Goal: Information Seeking & Learning: Check status

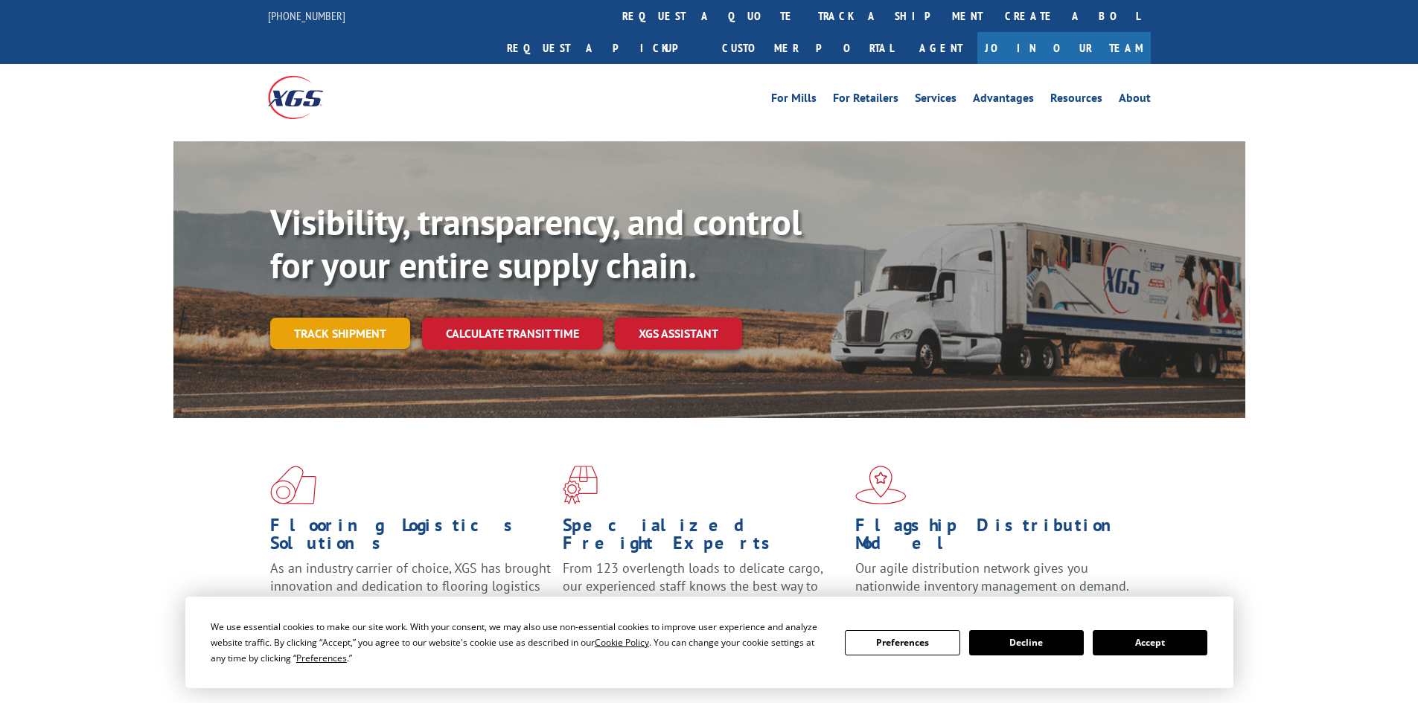
click at [343, 318] on link "Track shipment" at bounding box center [340, 333] width 140 height 31
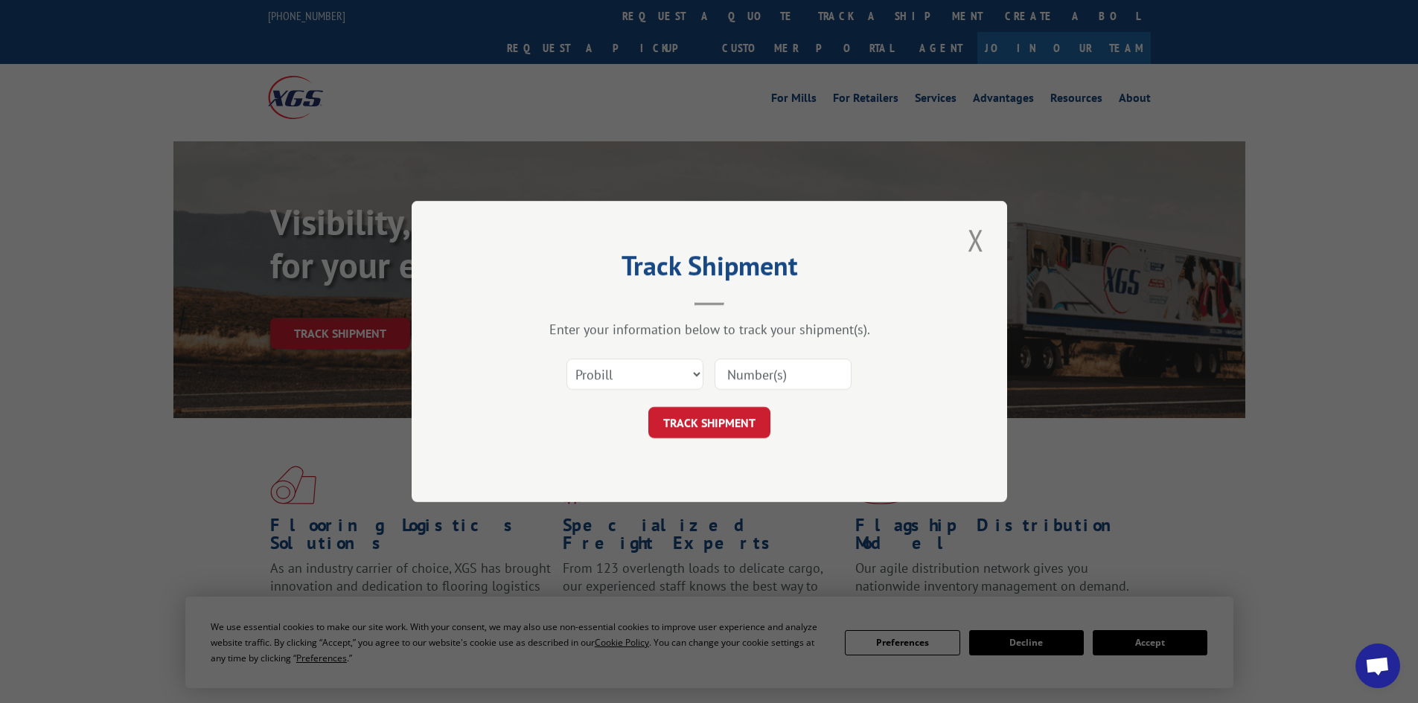
click at [763, 380] on input at bounding box center [783, 374] width 137 height 31
type input "v"
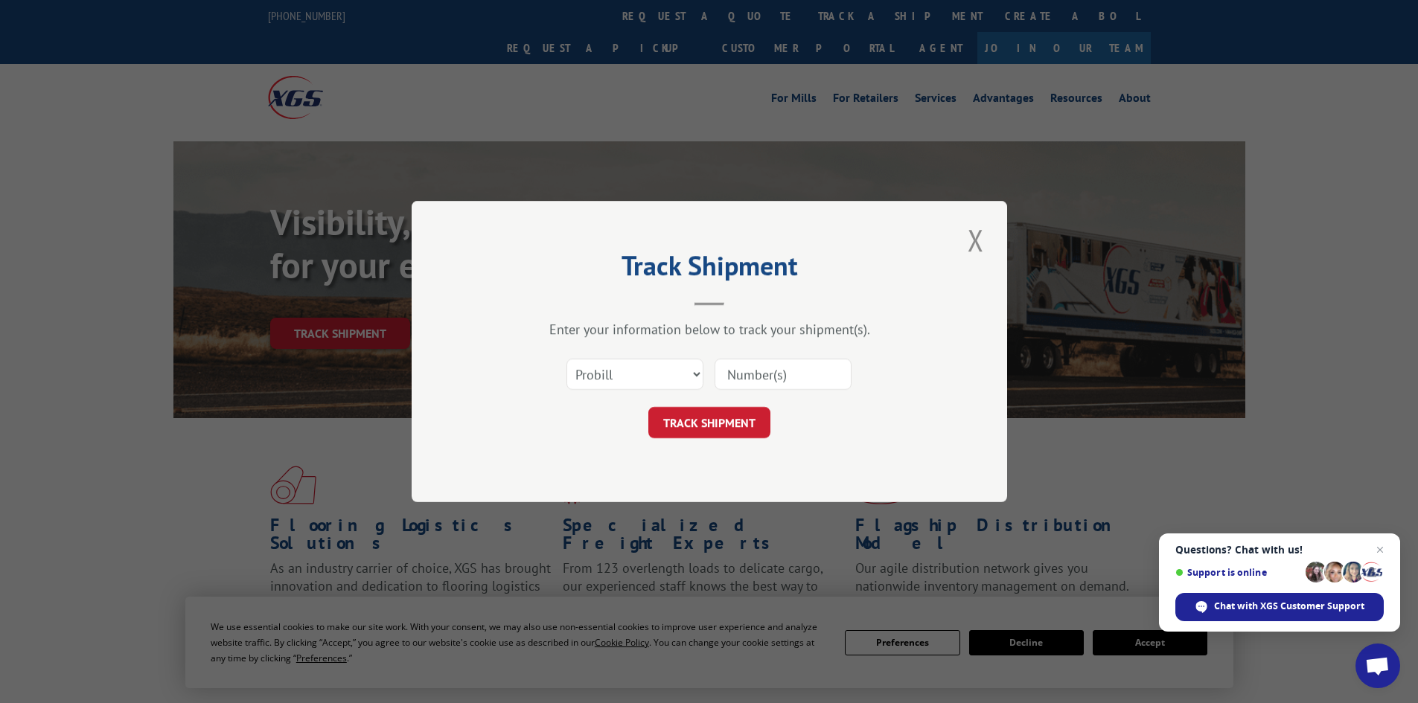
paste input "[PHONE_NUMBER]"
type input "[PHONE_NUMBER]"
drag, startPoint x: 830, startPoint y: 374, endPoint x: 693, endPoint y: 371, distance: 137.0
click at [693, 371] on div "Select category... Probill BOL PO [PHONE_NUMBER]" at bounding box center [709, 374] width 447 height 49
click at [799, 373] on input "17513104" at bounding box center [783, 374] width 137 height 31
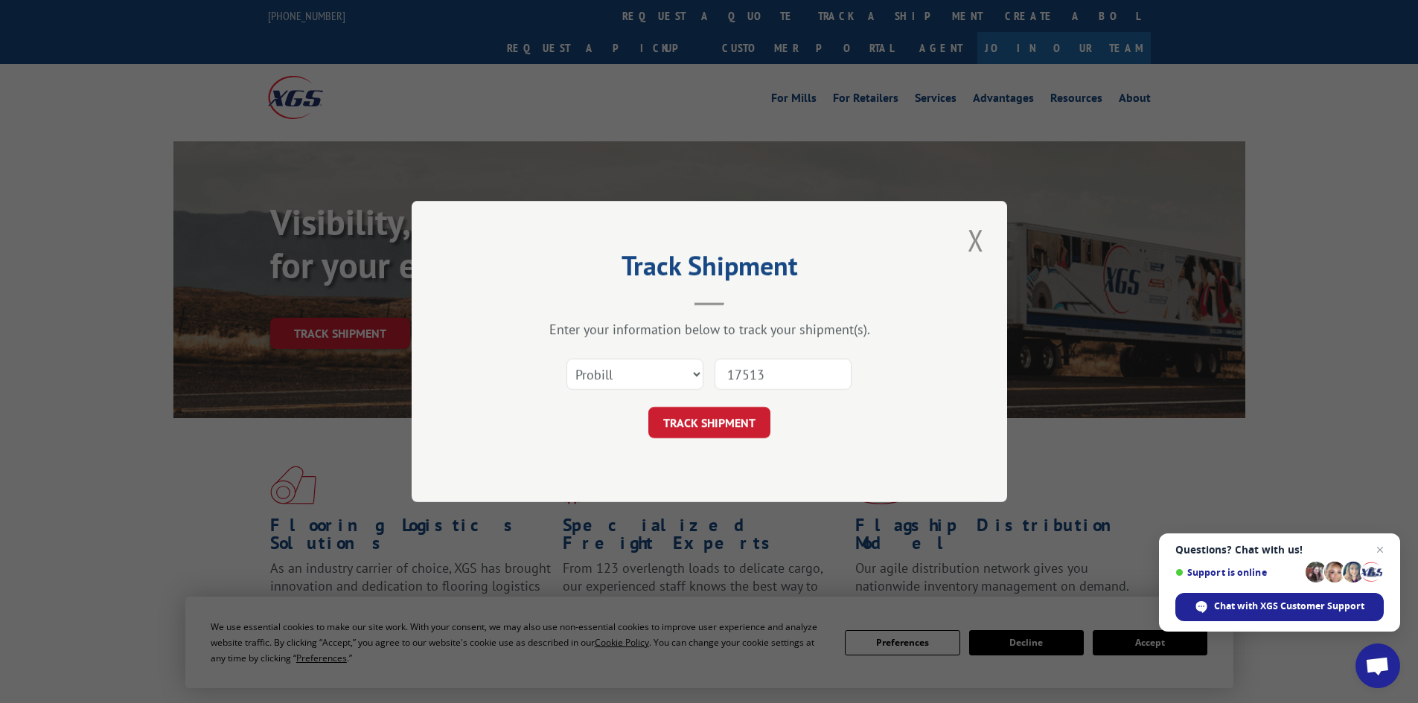
type input "17513104"
click at [713, 427] on button "TRACK SHIPMENT" at bounding box center [709, 422] width 122 height 31
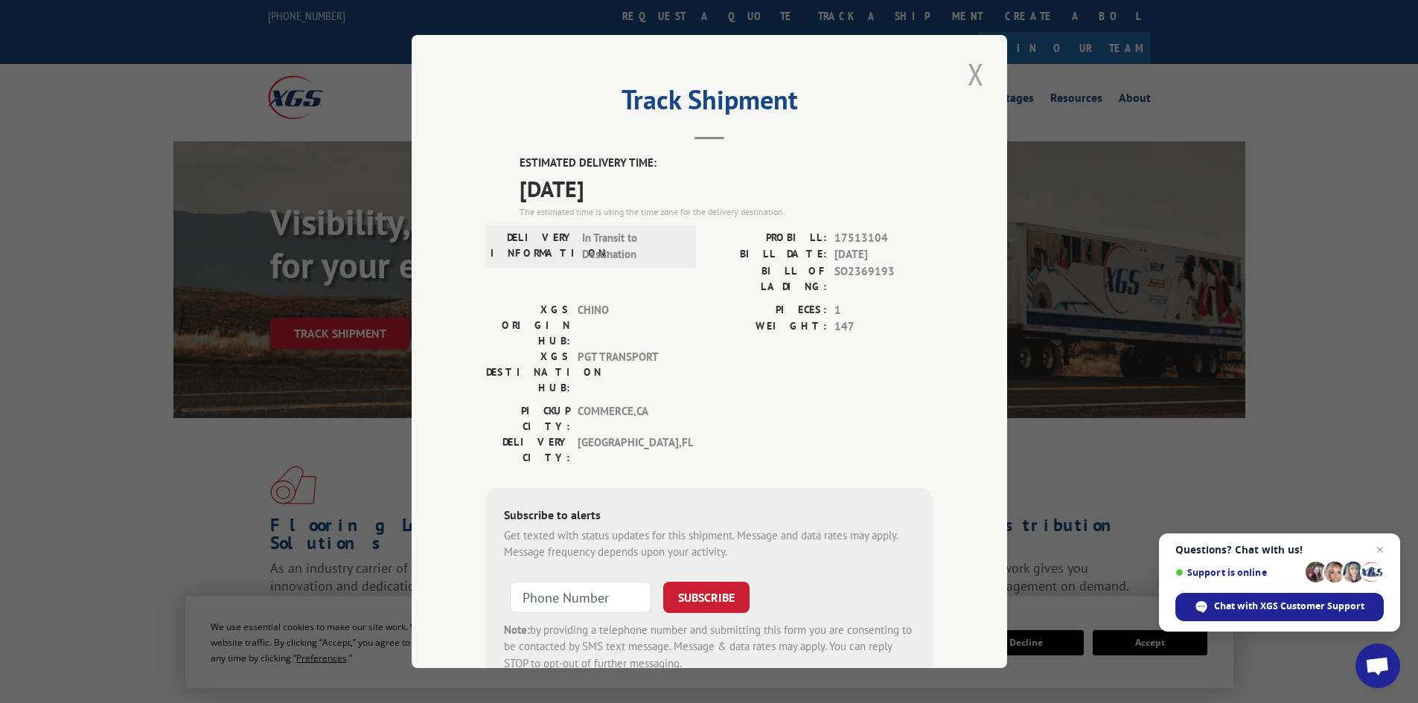
click at [963, 71] on button "Close modal" at bounding box center [975, 74] width 25 height 41
